Goal: Check status

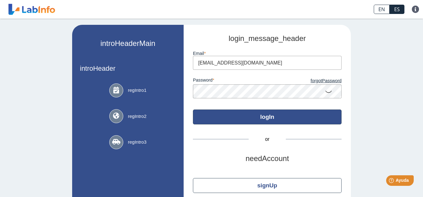
click at [267, 119] on button "logIn" at bounding box center [267, 116] width 149 height 15
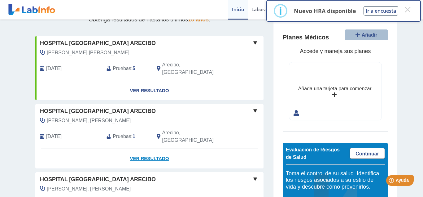
scroll to position [63, 0]
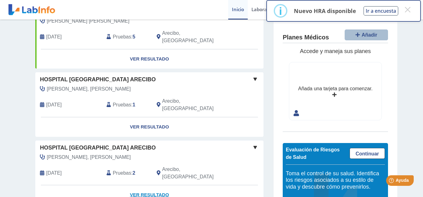
click at [159, 185] on link "Ver Resultado" at bounding box center [149, 195] width 228 height 20
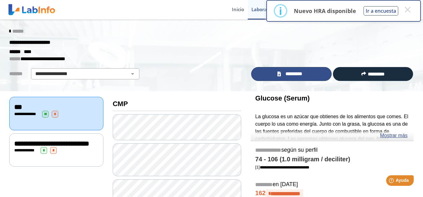
click at [291, 71] on span "*********" at bounding box center [294, 73] width 23 height 7
